Goal: Transaction & Acquisition: Purchase product/service

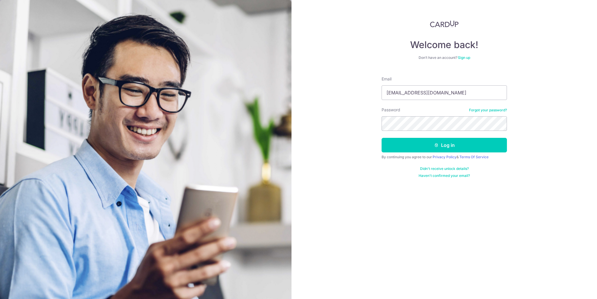
type input "natalestee@gmail.com"
click at [381, 138] on button "Log in" at bounding box center [443, 145] width 125 height 15
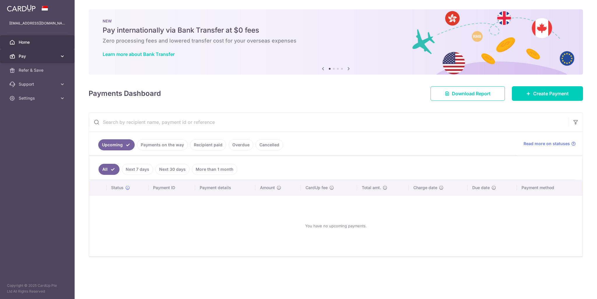
click at [56, 52] on link "Pay" at bounding box center [37, 56] width 75 height 14
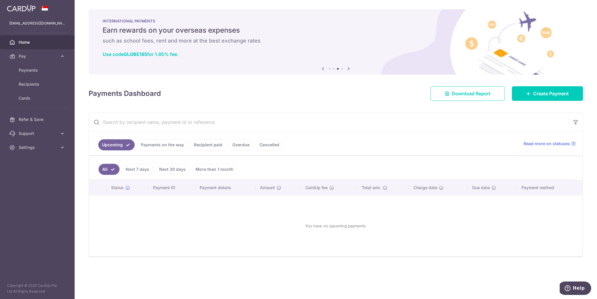
click at [554, 103] on div "× Pause Schedule Pause all future payments in this series Pause just this one p…" at bounding box center [336, 149] width 522 height 299
click at [558, 96] on span "Create Payment" at bounding box center [551, 93] width 36 height 7
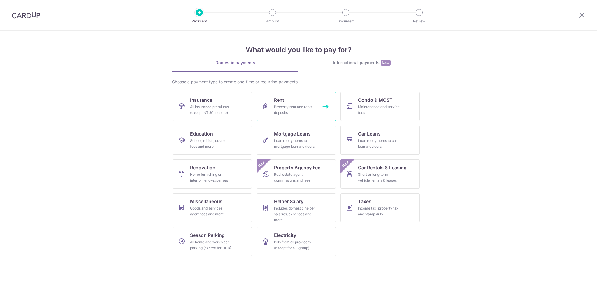
click at [278, 114] on div "Property rent and rental deposits" at bounding box center [295, 110] width 42 height 12
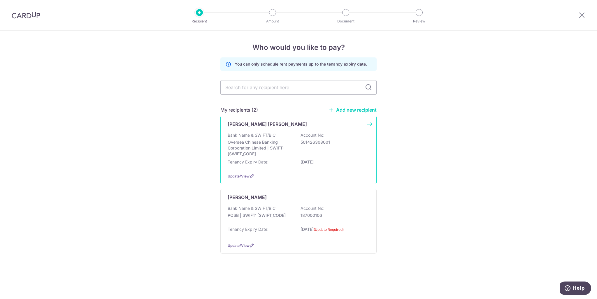
click at [291, 145] on p "Oversea Chinese Banking Corporation Limited | SWIFT: OCBCSGSGXXX" at bounding box center [259, 147] width 65 height 17
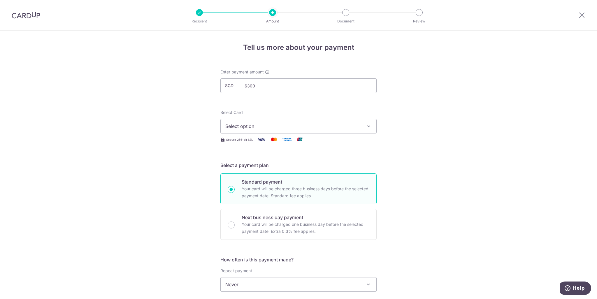
type input "6,300.00"
click at [321, 132] on button "Select option" at bounding box center [298, 126] width 156 height 15
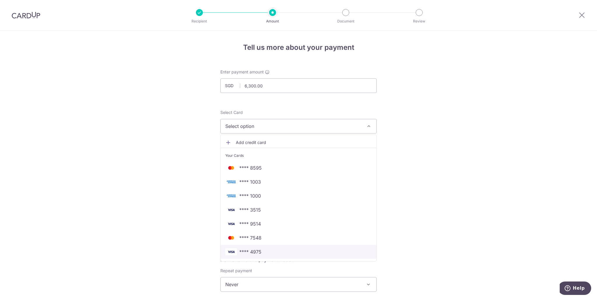
click at [278, 257] on link "**** 4975" at bounding box center [298, 252] width 156 height 14
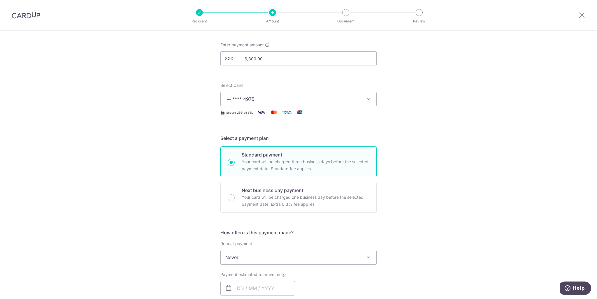
scroll to position [58, 0]
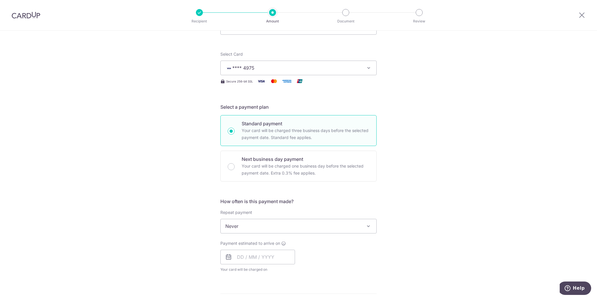
click at [283, 228] on span "Never" at bounding box center [298, 226] width 156 height 14
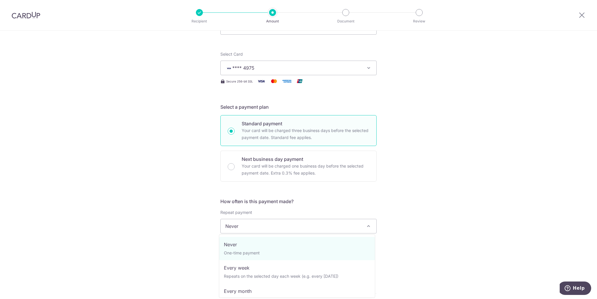
click at [522, 239] on div "Tell us more about your payment Enter payment amount SGD 6,300.00 6300.00 Selec…" at bounding box center [298, 235] width 597 height 527
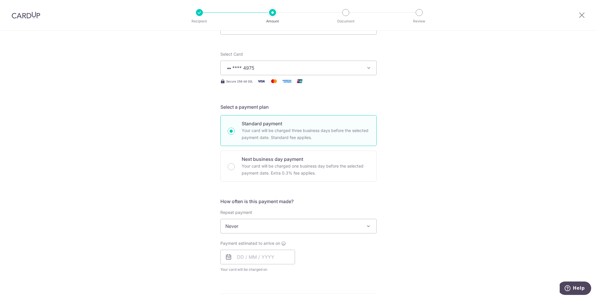
scroll to position [146, 0]
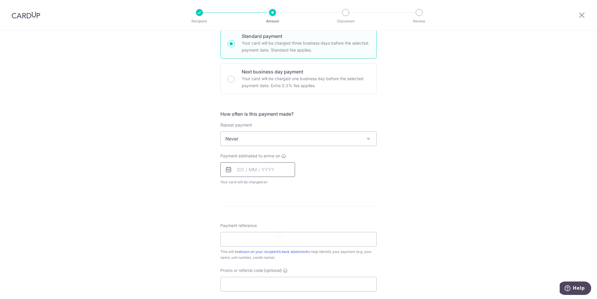
click at [241, 170] on input "text" at bounding box center [257, 169] width 75 height 15
click at [277, 234] on link "16" at bounding box center [278, 234] width 9 height 9
type input "16/10/2025"
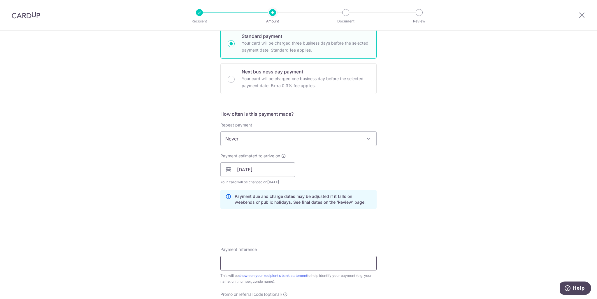
click at [250, 262] on input "Payment reference" at bounding box center [298, 263] width 156 height 15
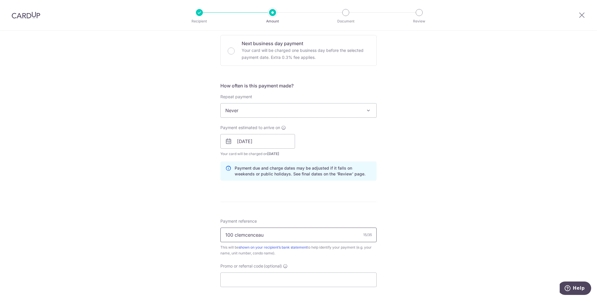
scroll to position [233, 0]
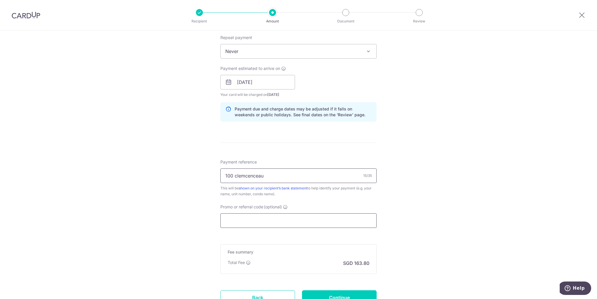
type input "100 clemcenceau"
click at [307, 224] on input "Promo or referral code (optional)" at bounding box center [298, 220] width 156 height 15
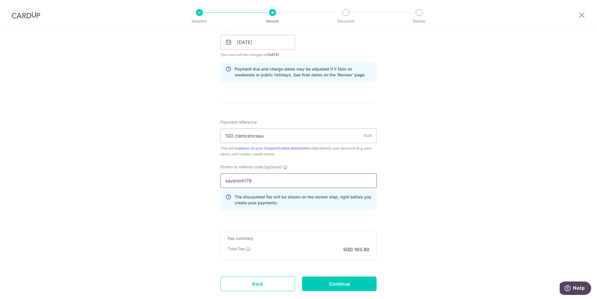
scroll to position [308, 0]
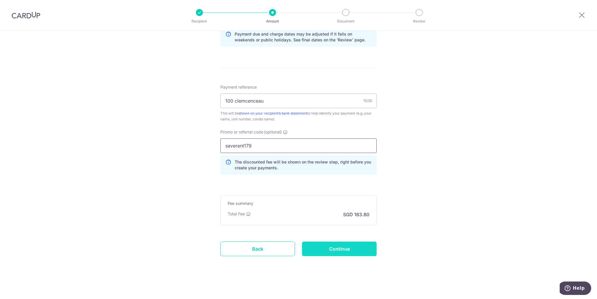
type input "saverent179"
click at [345, 252] on input "Continue" at bounding box center [339, 248] width 75 height 15
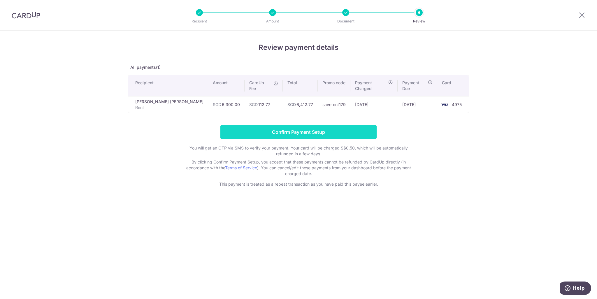
click at [318, 127] on input "Confirm Payment Setup" at bounding box center [298, 132] width 156 height 15
